Goal: Go to known website: Go to known website

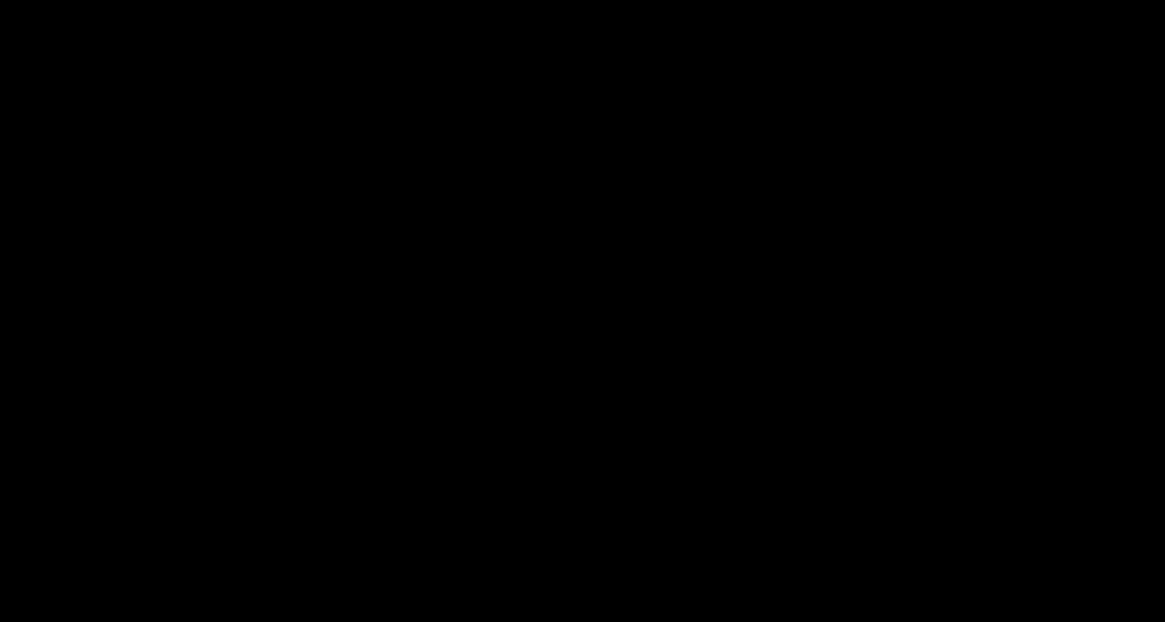
click at [316, 276] on body at bounding box center [582, 311] width 1165 height 622
click at [500, 460] on body at bounding box center [582, 311] width 1165 height 622
